Goal: Find specific page/section: Find specific page/section

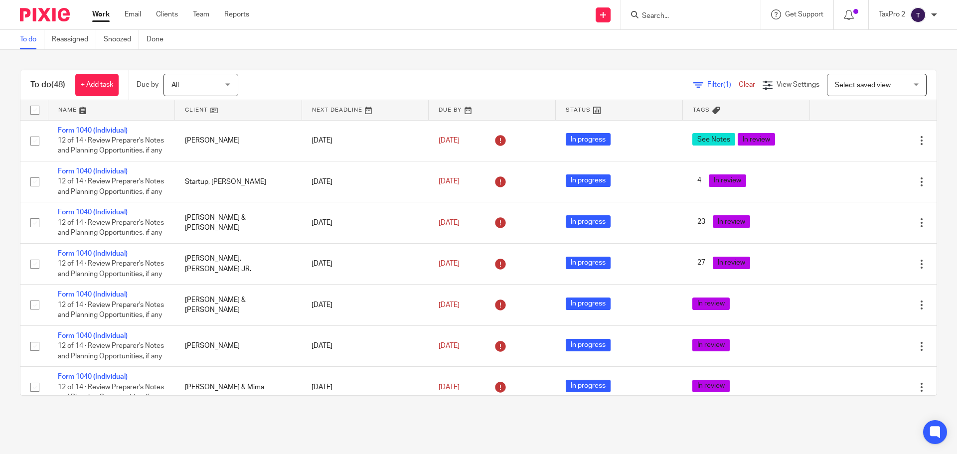
click at [664, 15] on input "Search" at bounding box center [686, 16] width 90 height 9
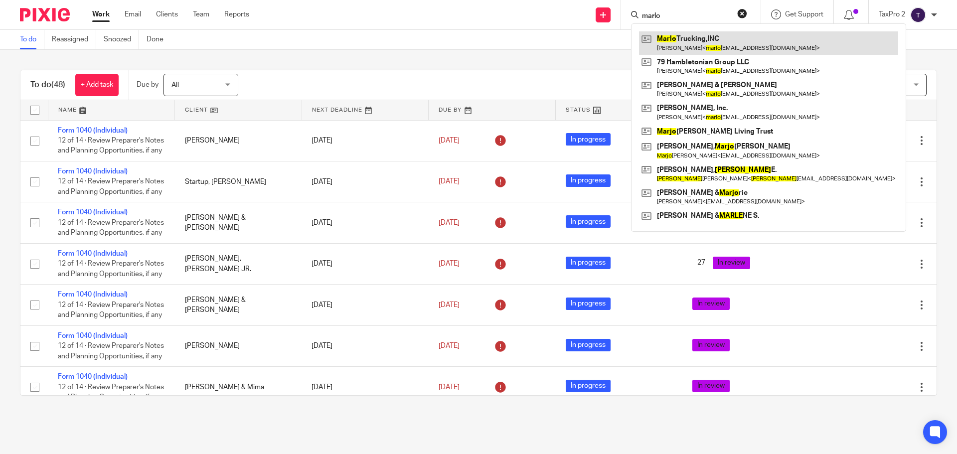
type input "marlo"
click at [685, 36] on link at bounding box center [768, 42] width 259 height 23
